Goal: Communication & Community: Answer question/provide support

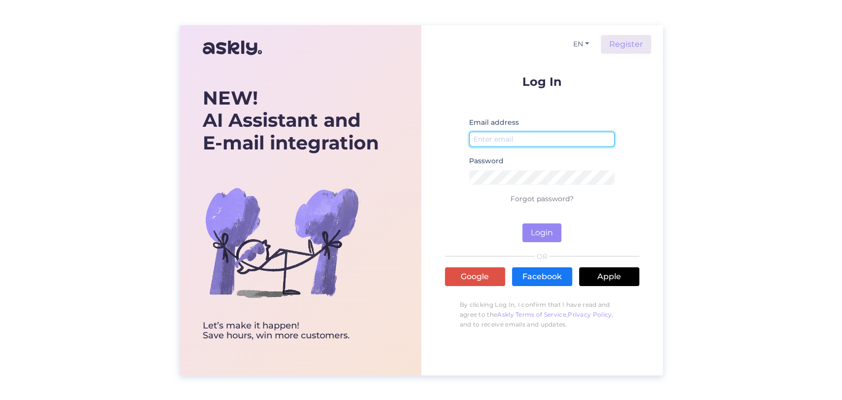
click at [536, 144] on input "email" at bounding box center [542, 139] width 146 height 15
type input "[EMAIL_ADDRESS][DOMAIN_NAME]"
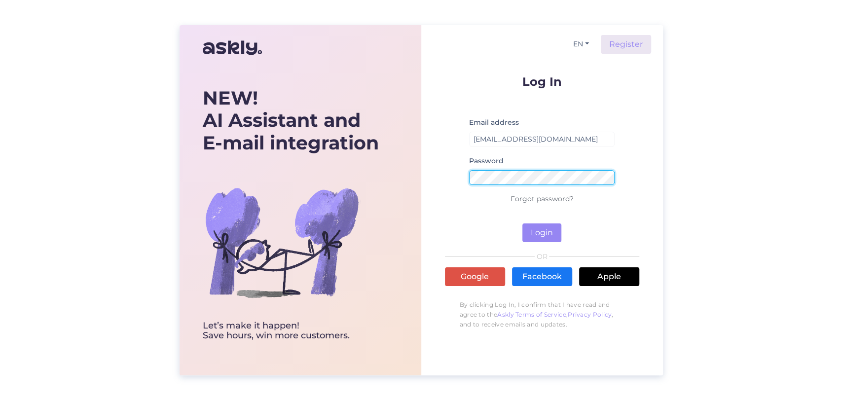
click at [523, 224] on button "Login" at bounding box center [542, 233] width 39 height 19
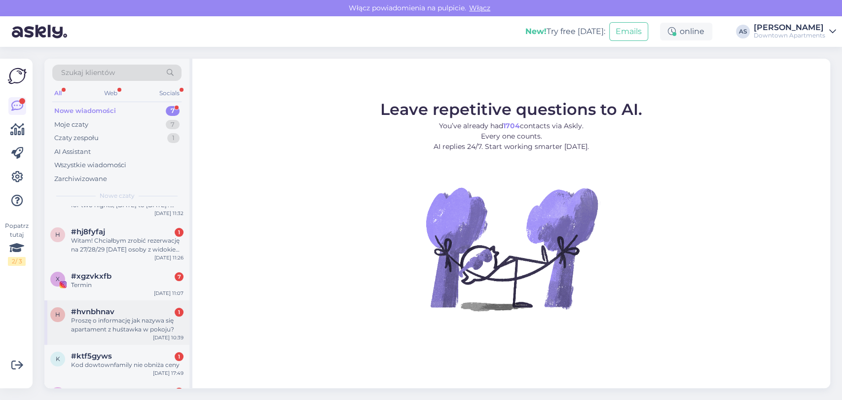
scroll to position [93, 0]
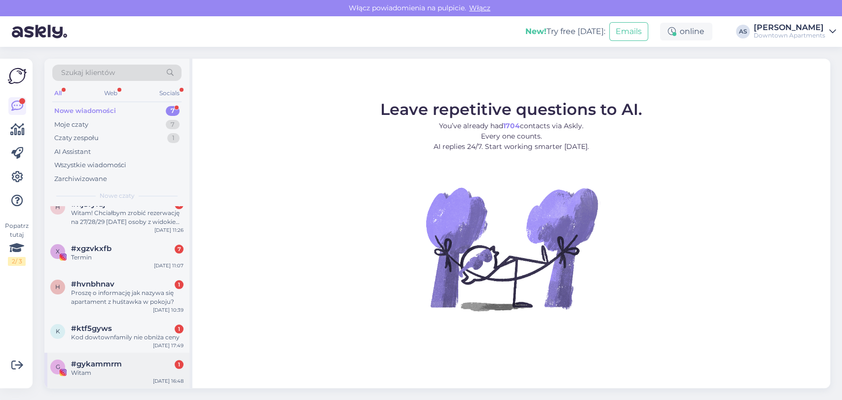
click at [129, 373] on div "Witam" at bounding box center [127, 373] width 112 height 9
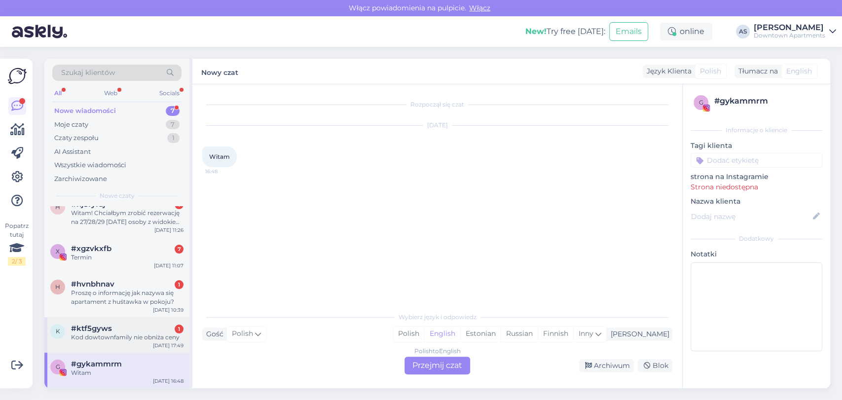
click at [134, 337] on div "Kod dowtownfamily nie obniża ceny" at bounding box center [127, 337] width 112 height 9
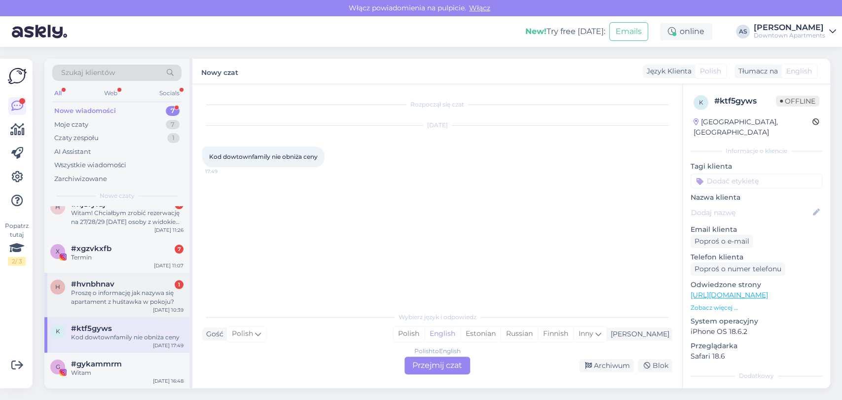
click at [152, 293] on div "Proszę o informację jak nazywa się apartament z huśtawka w pokoju?" at bounding box center [127, 298] width 112 height 18
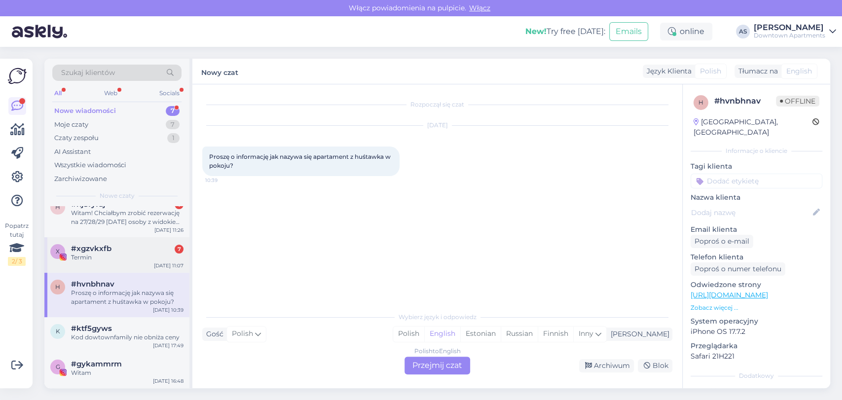
click at [134, 266] on div "x #xgzvkxfb 7 Termin [DATE] 11:07" at bounding box center [116, 255] width 145 height 36
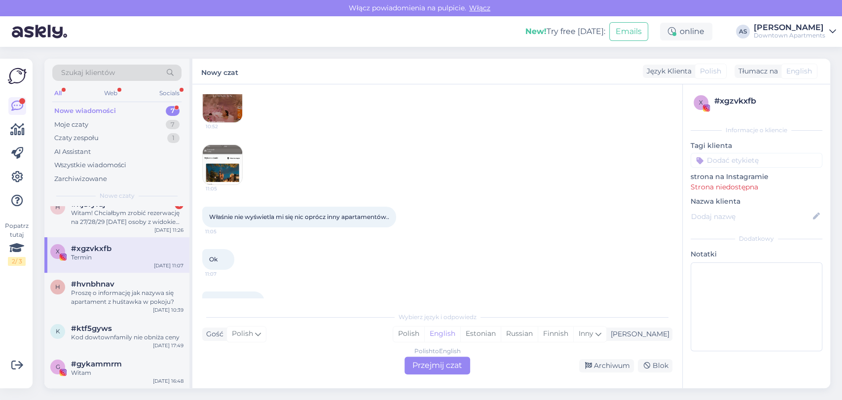
scroll to position [0, 0]
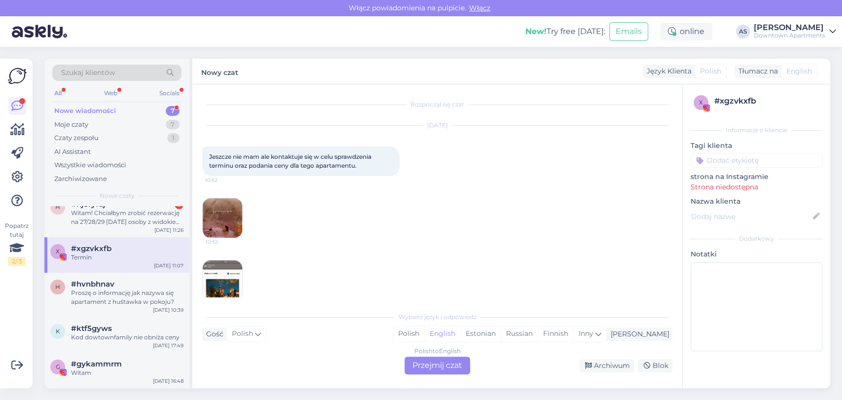
click at [87, 109] on div "Nowe wiadomości" at bounding box center [85, 111] width 62 height 10
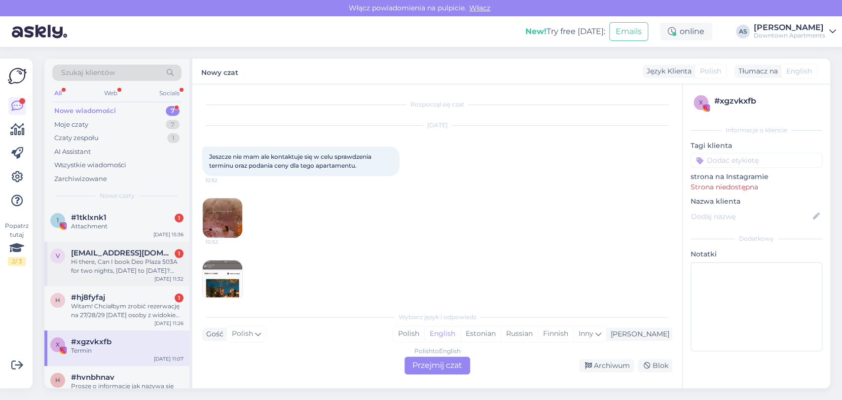
click at [111, 249] on span "[EMAIL_ADDRESS][DOMAIN_NAME]" at bounding box center [122, 253] width 103 height 9
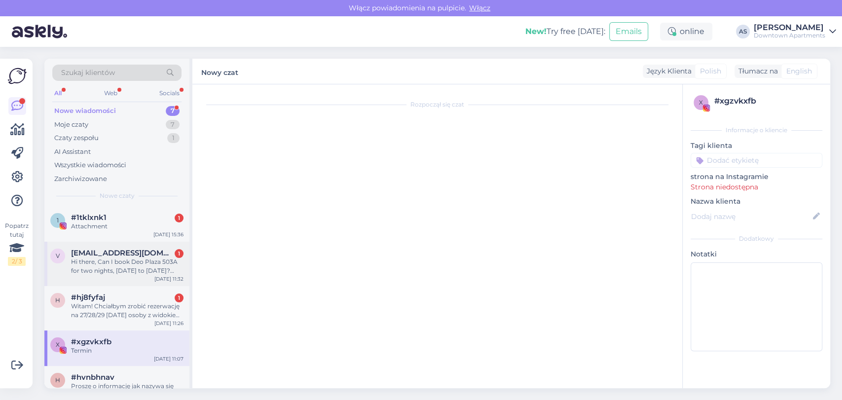
scroll to position [5, 0]
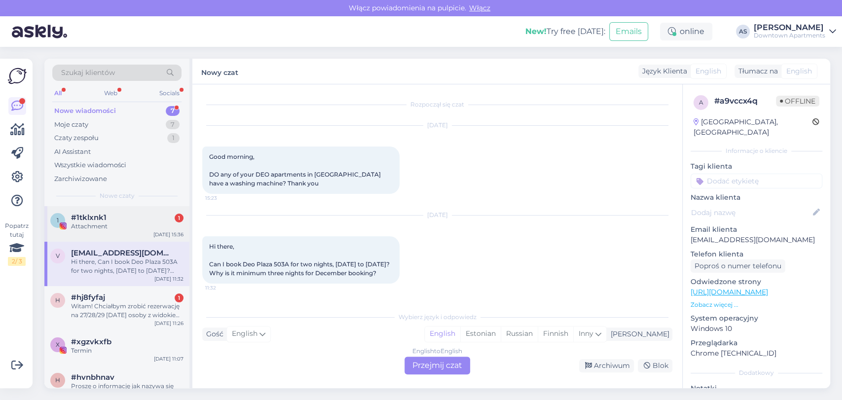
click at [114, 240] on div "1 #1tklxnk1 1 Attachment [DATE] 15:36" at bounding box center [116, 224] width 145 height 36
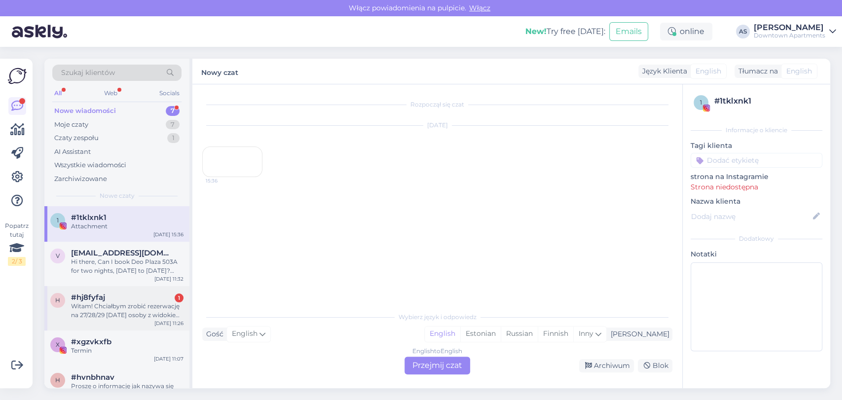
click at [139, 310] on div "Witam! Chciałbym zrobić rezerwację na 27/28/29 [DATE] osoby z widokiem na [GEOG…" at bounding box center [127, 311] width 112 height 18
